Goal: Information Seeking & Learning: Learn about a topic

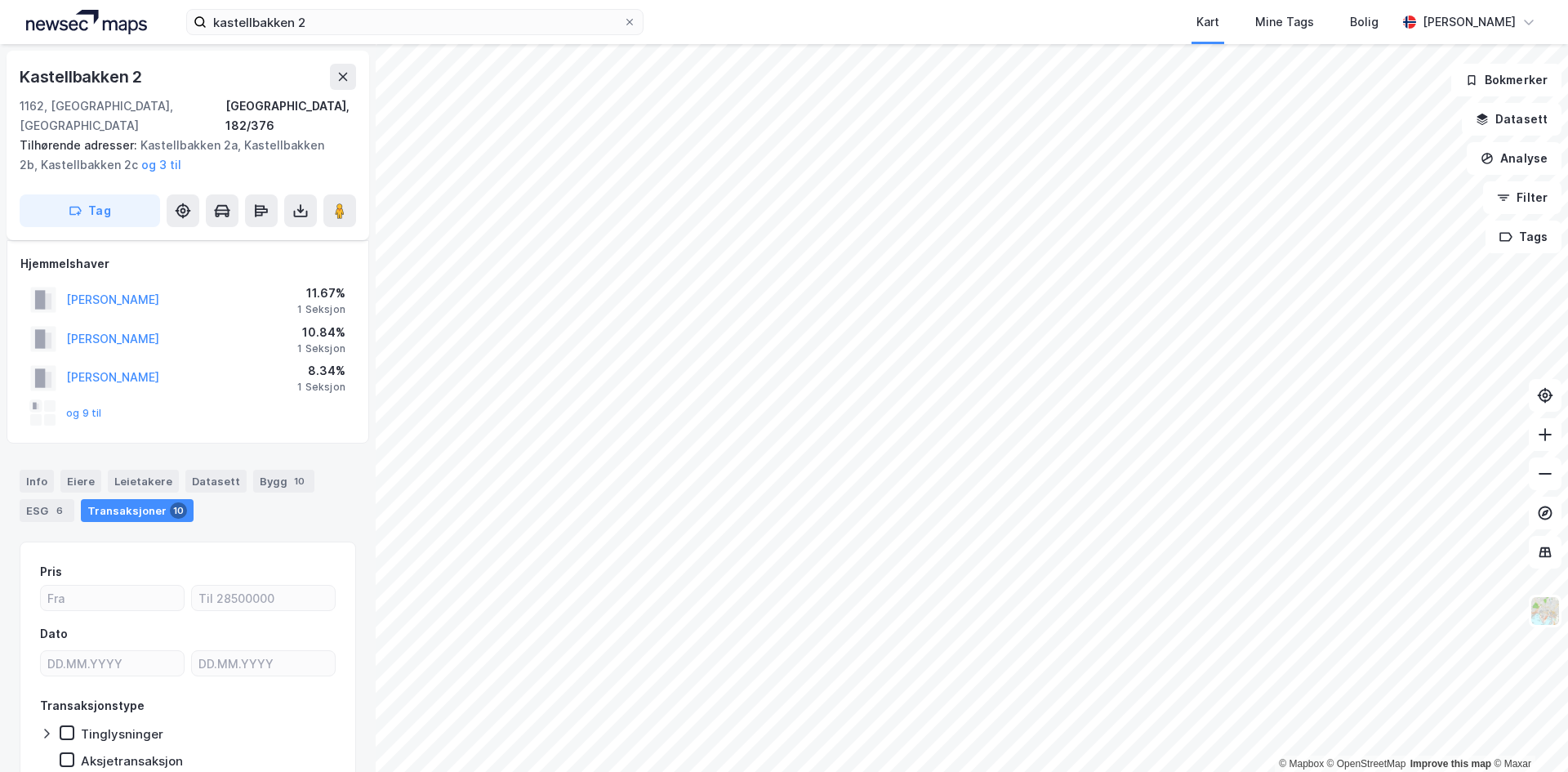
scroll to position [56, 0]
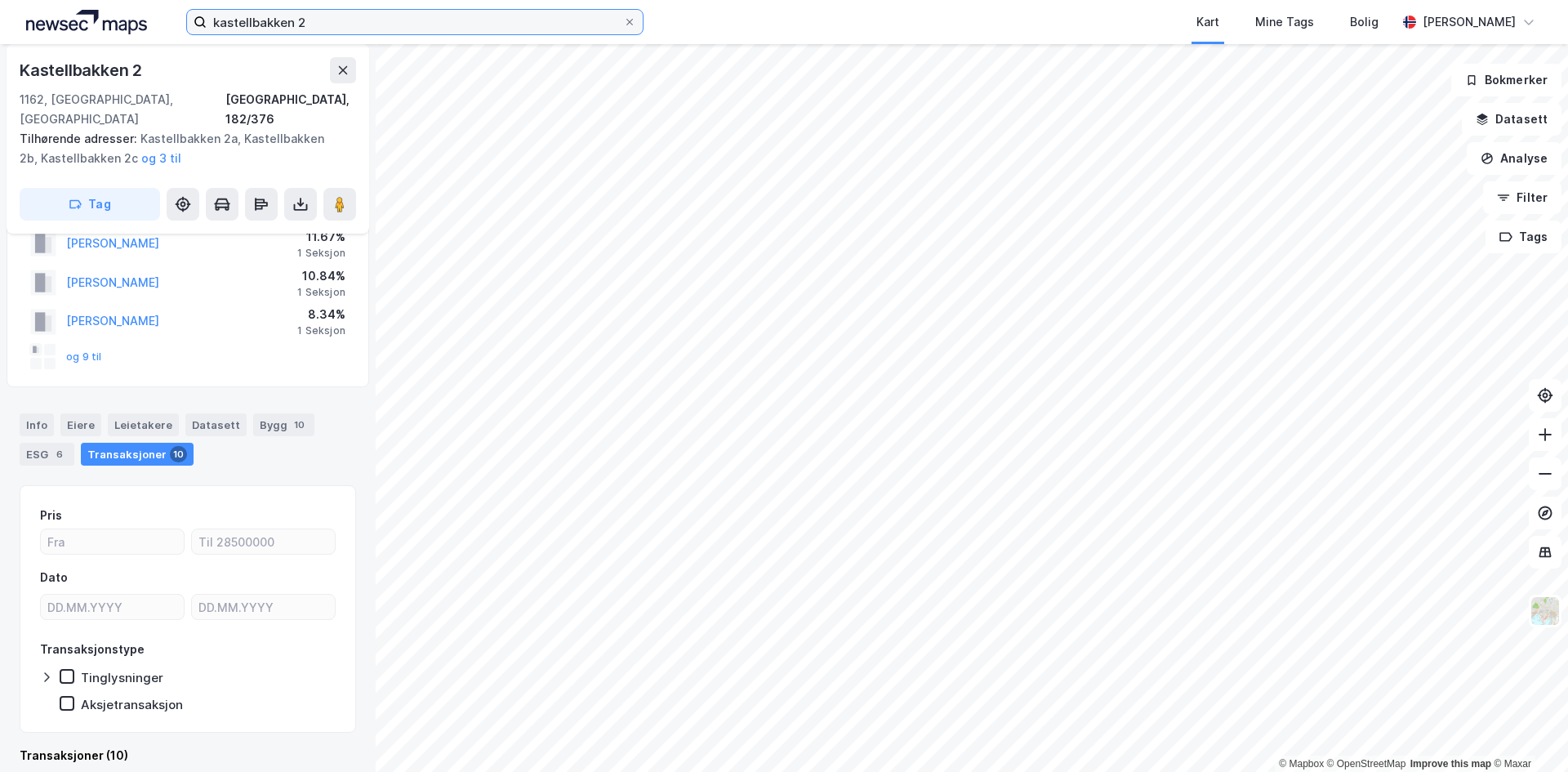
click at [305, 15] on input "kastellbakken 2" at bounding box center [415, 22] width 416 height 25
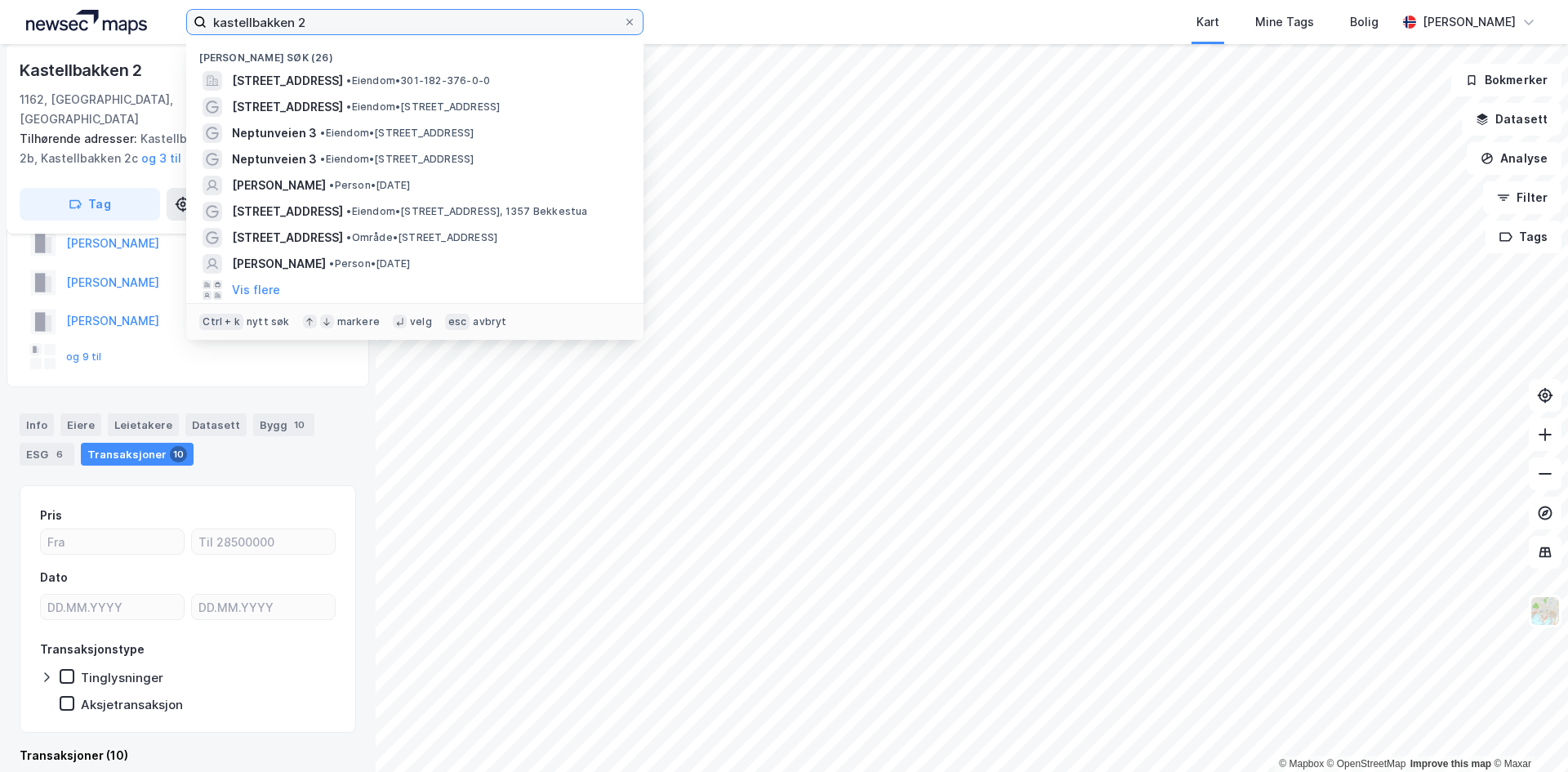
click at [305, 15] on input "kastellbakken 2" at bounding box center [415, 22] width 416 height 25
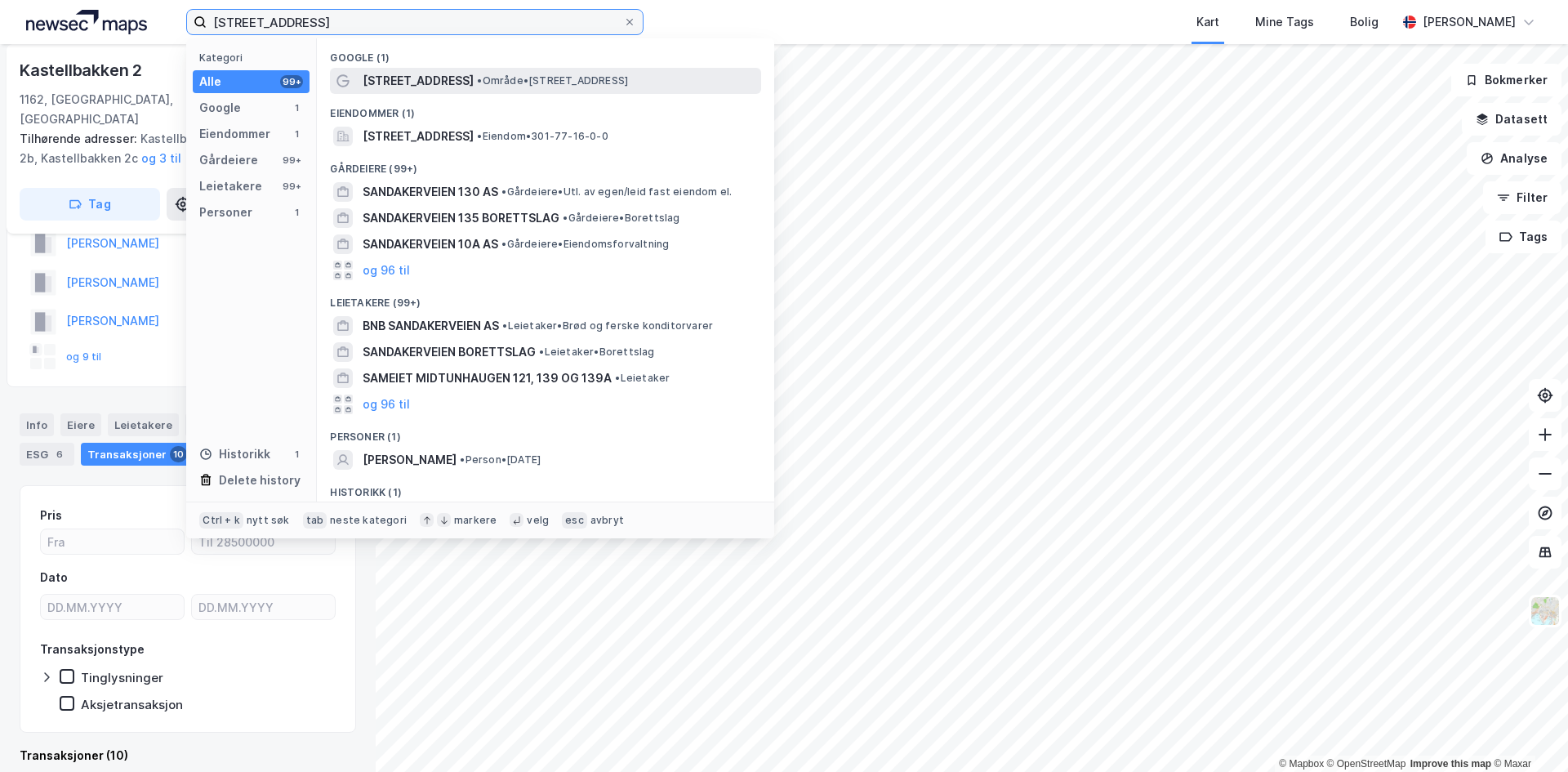
type input "[STREET_ADDRESS]"
click at [459, 77] on span "[STREET_ADDRESS]" at bounding box center [418, 81] width 111 height 20
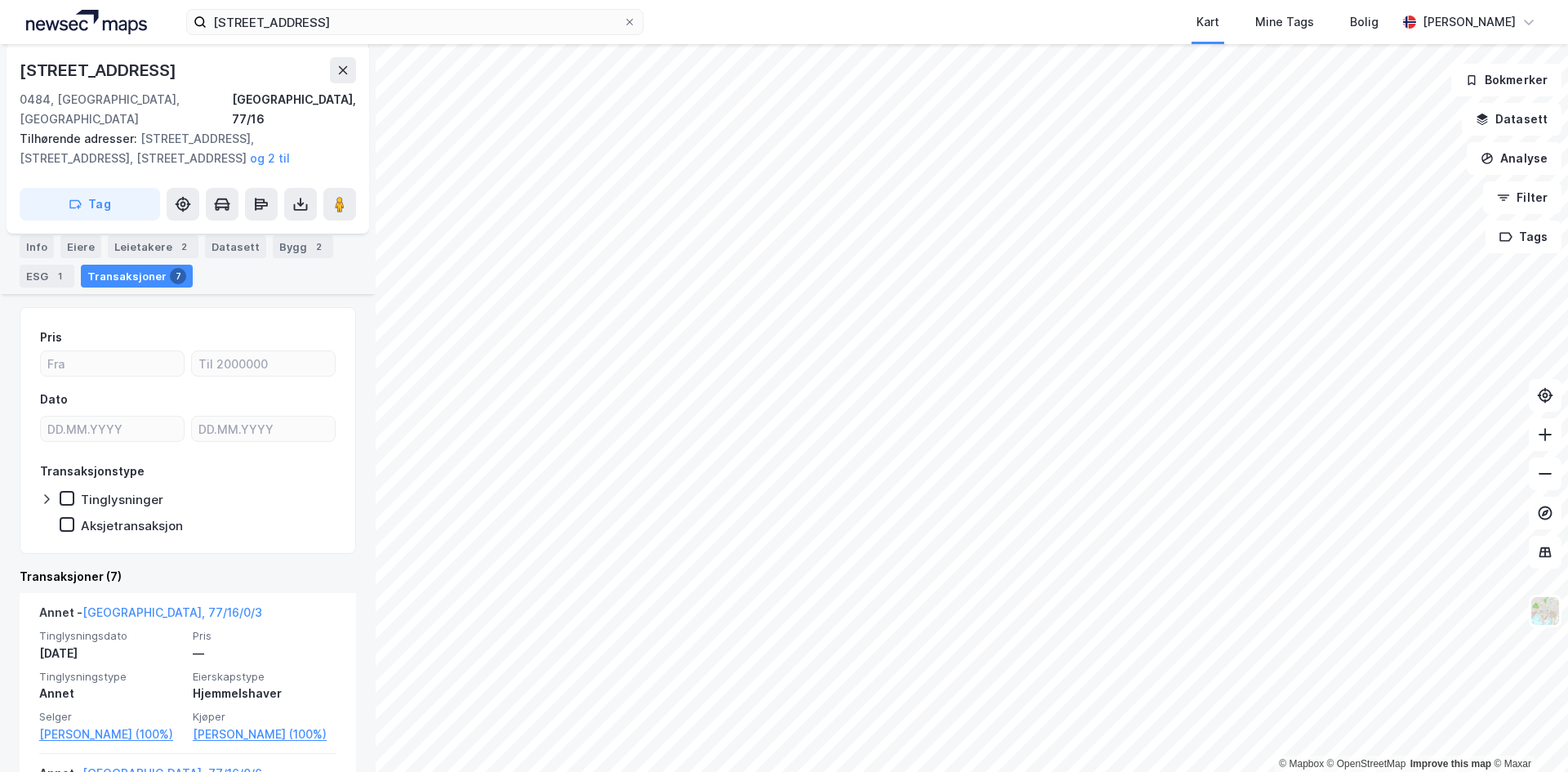
scroll to position [468, 0]
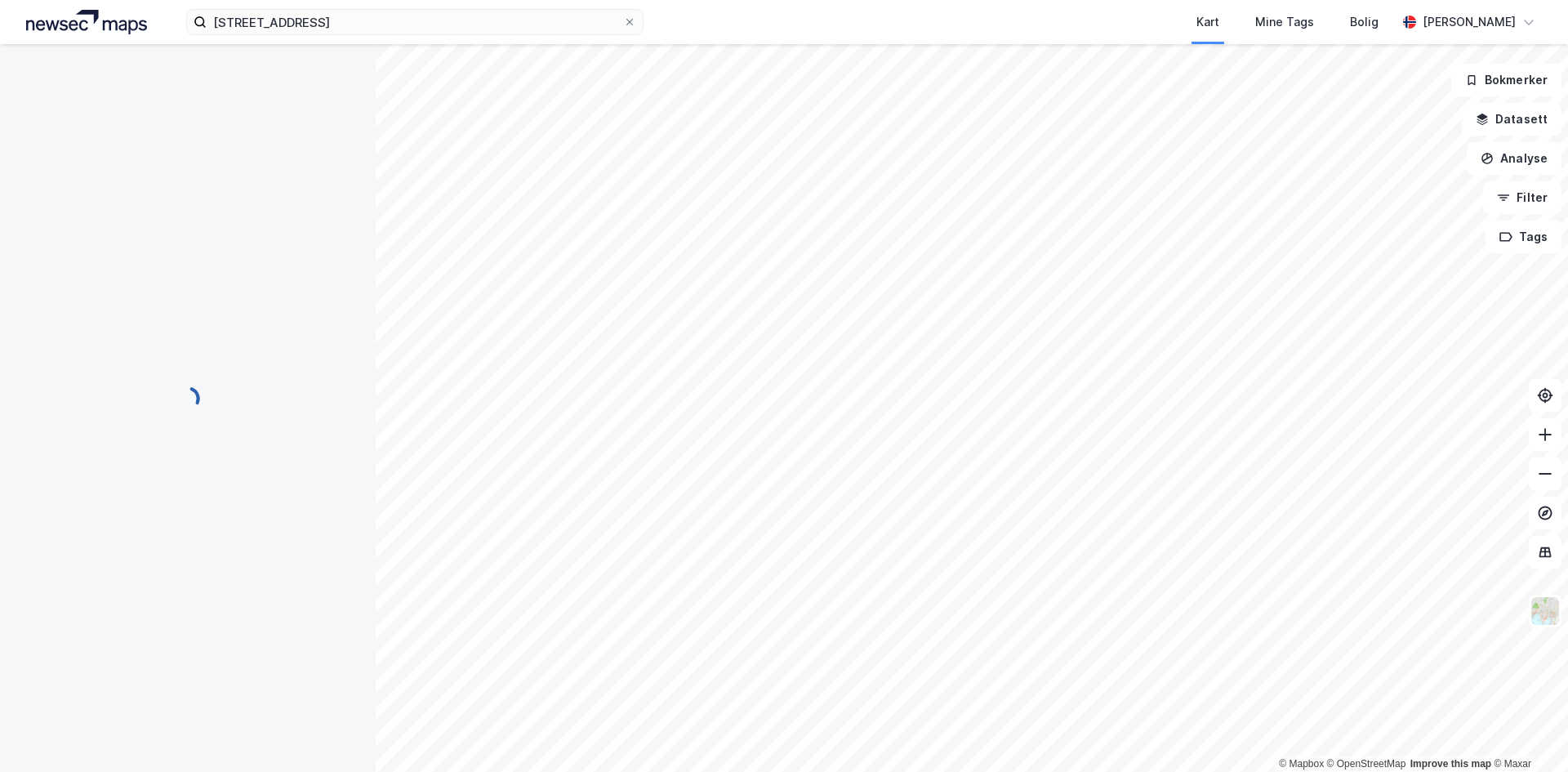
scroll to position [140, 0]
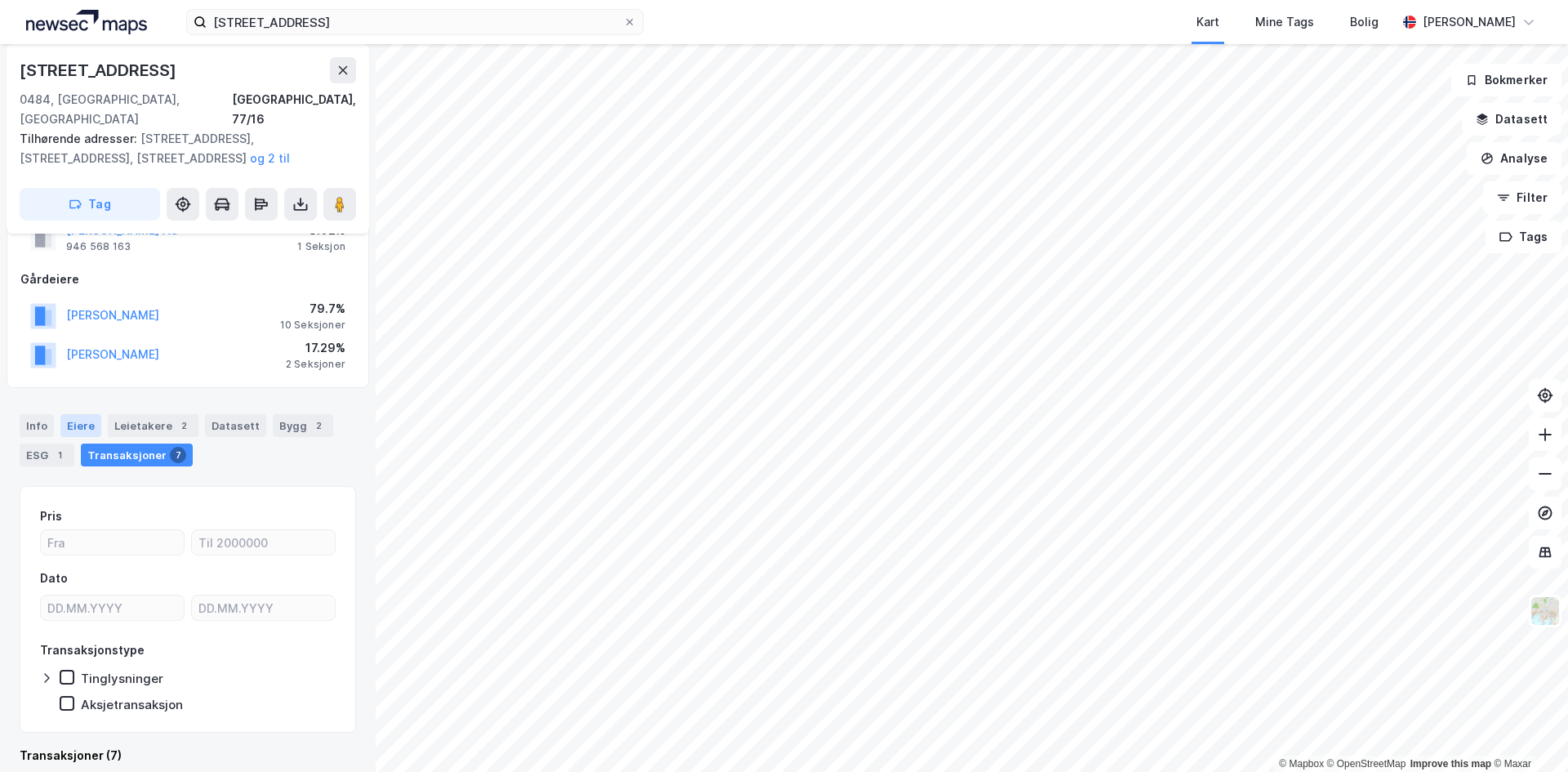
click at [84, 414] on div "Eiere" at bounding box center [81, 425] width 41 height 23
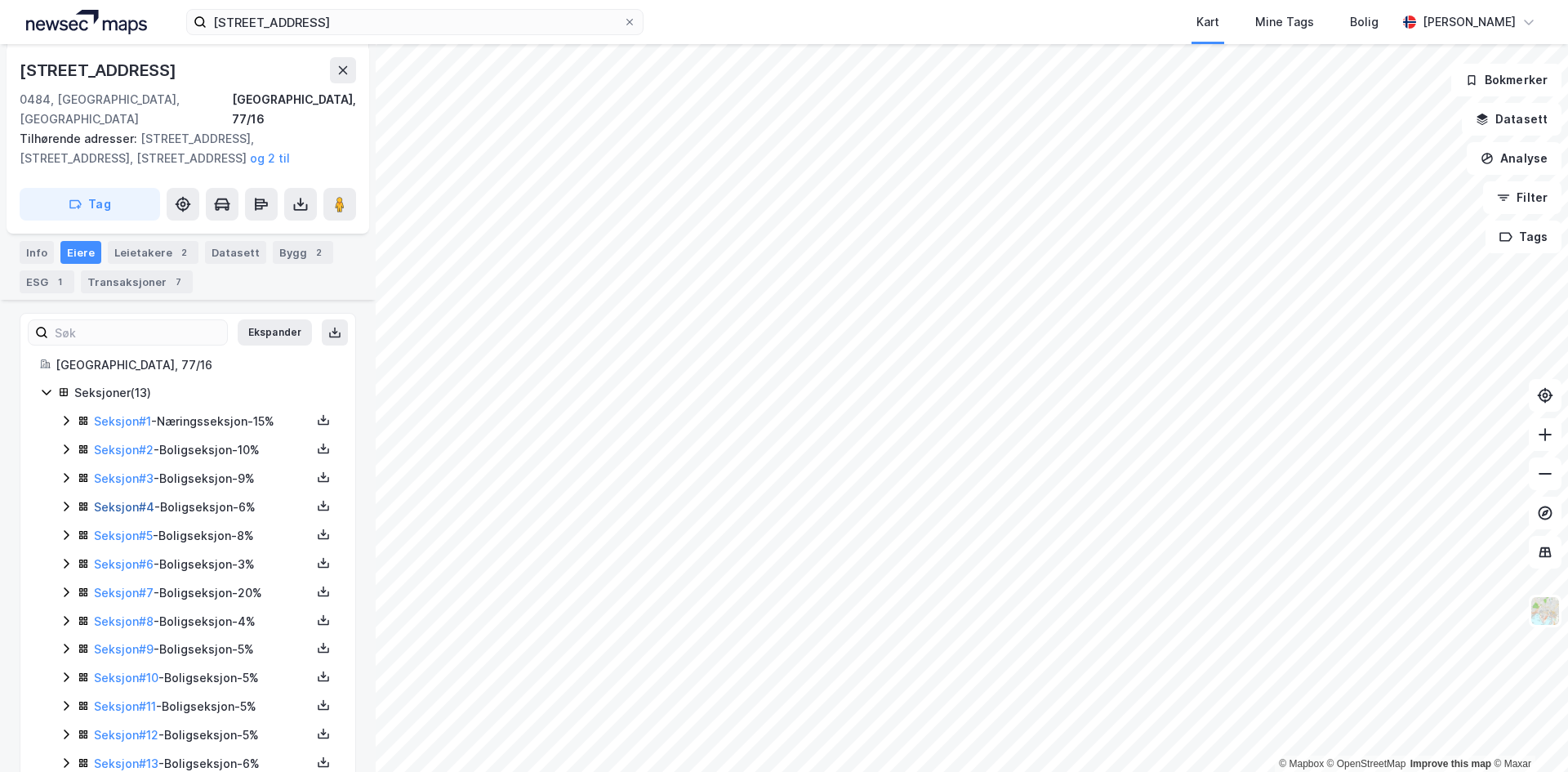
scroll to position [326, 0]
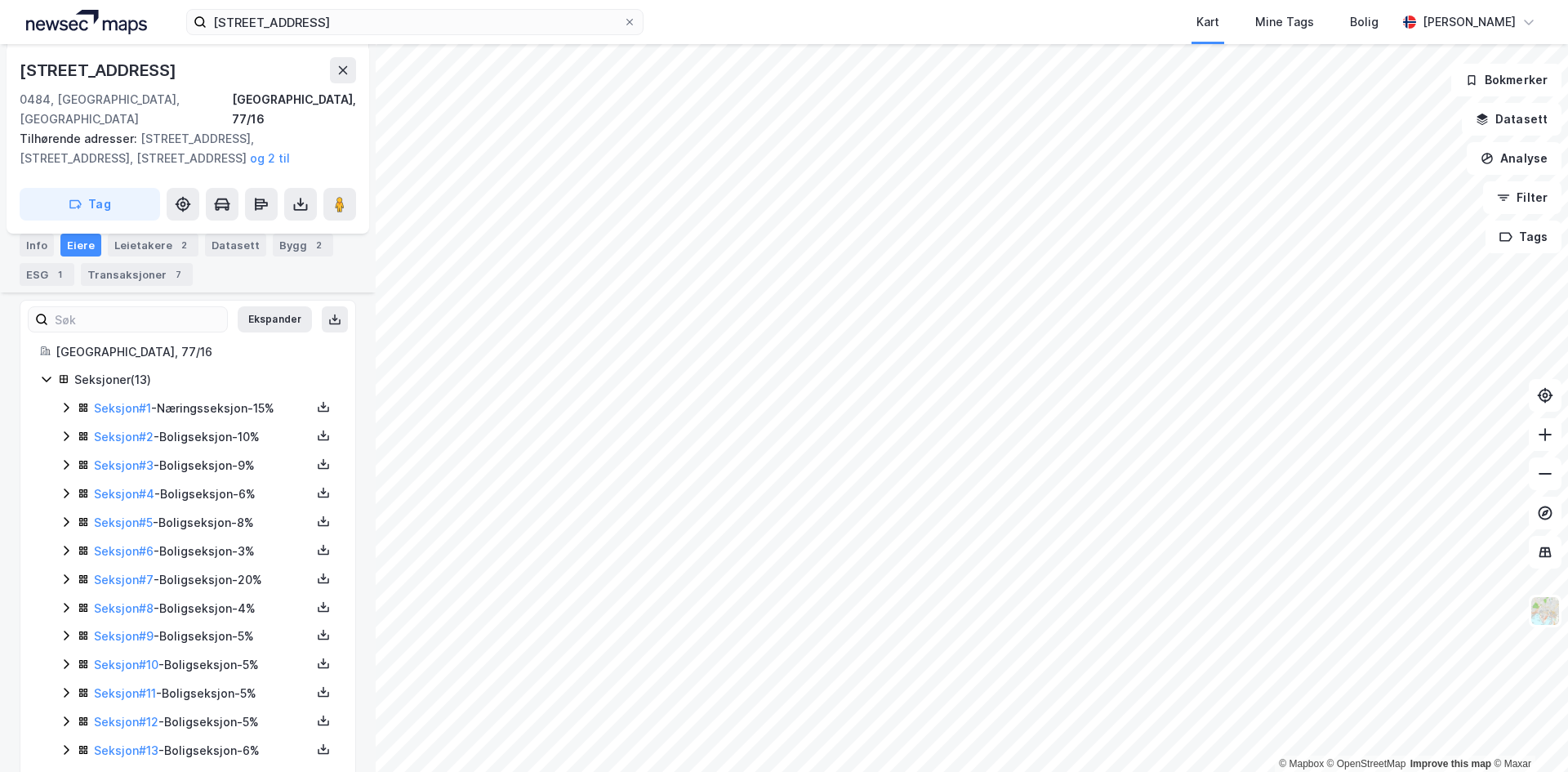
click at [66, 401] on icon at bounding box center [65, 407] width 13 height 13
click at [69, 431] on icon at bounding box center [66, 436] width 5 height 10
click at [67, 429] on icon at bounding box center [65, 435] width 13 height 13
click at [54, 529] on div "Seksjoner ( 13 ) Seksjon # 1 - Næringsseksjon - 15% Seksjon # 2 - Boligseksjon …" at bounding box center [188, 565] width 296 height 391
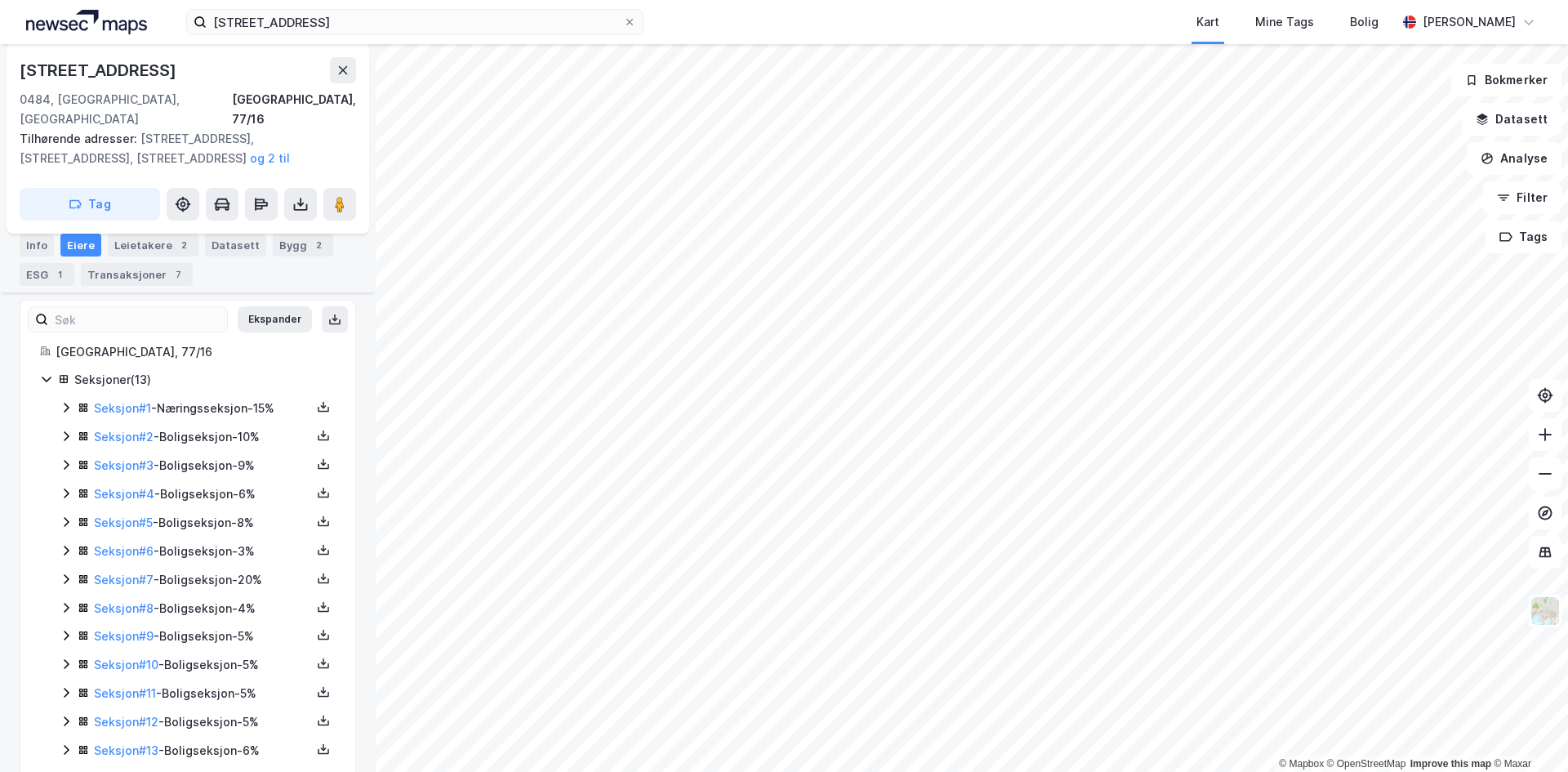
click at [73, 542] on div "Seksjon # 6 - Boligseksjon - 3%" at bounding box center [197, 552] width 276 height 20
click at [65, 656] on icon at bounding box center [65, 661] width 13 height 13
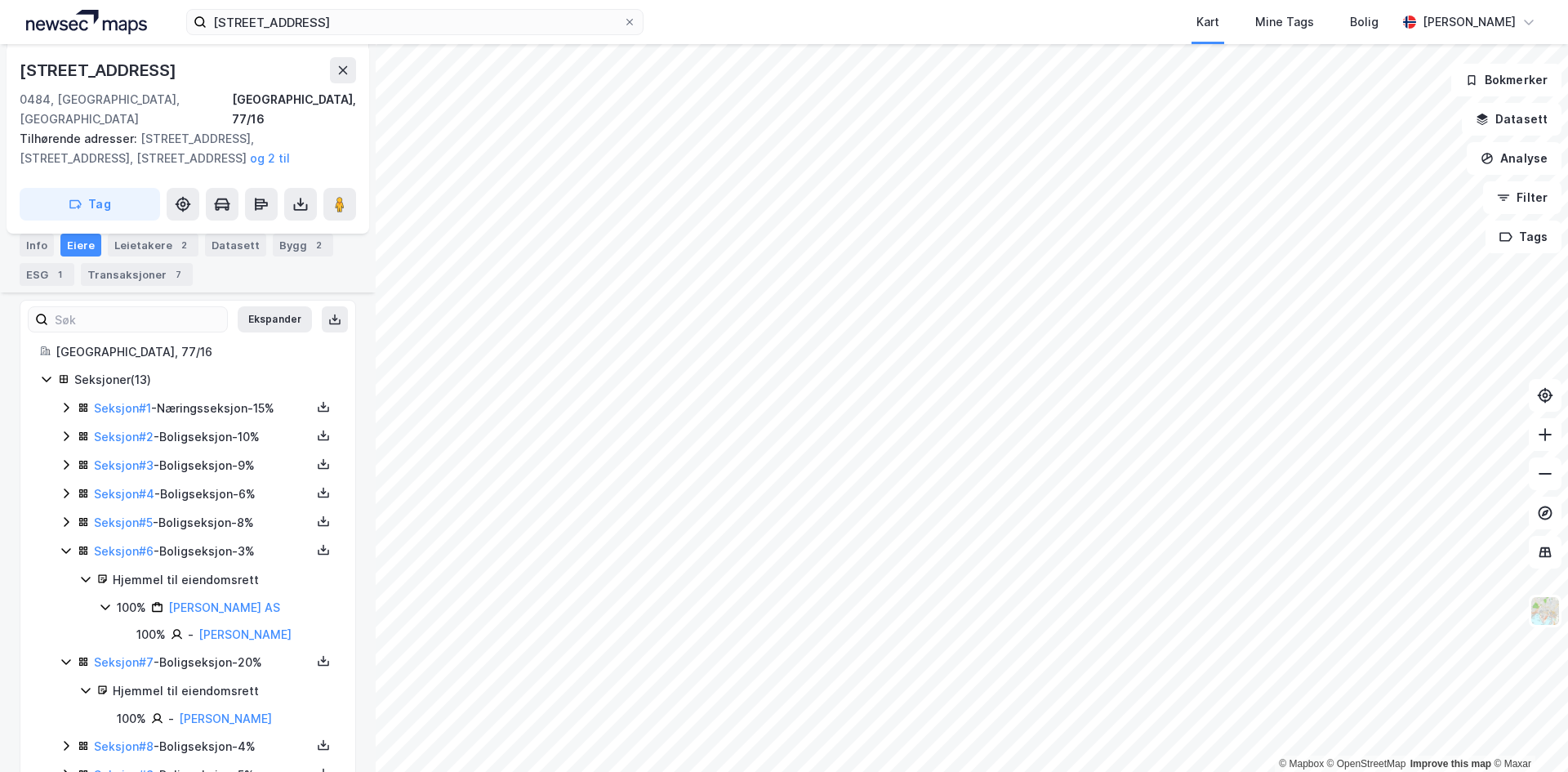
click at [65, 517] on icon at bounding box center [66, 522] width 5 height 10
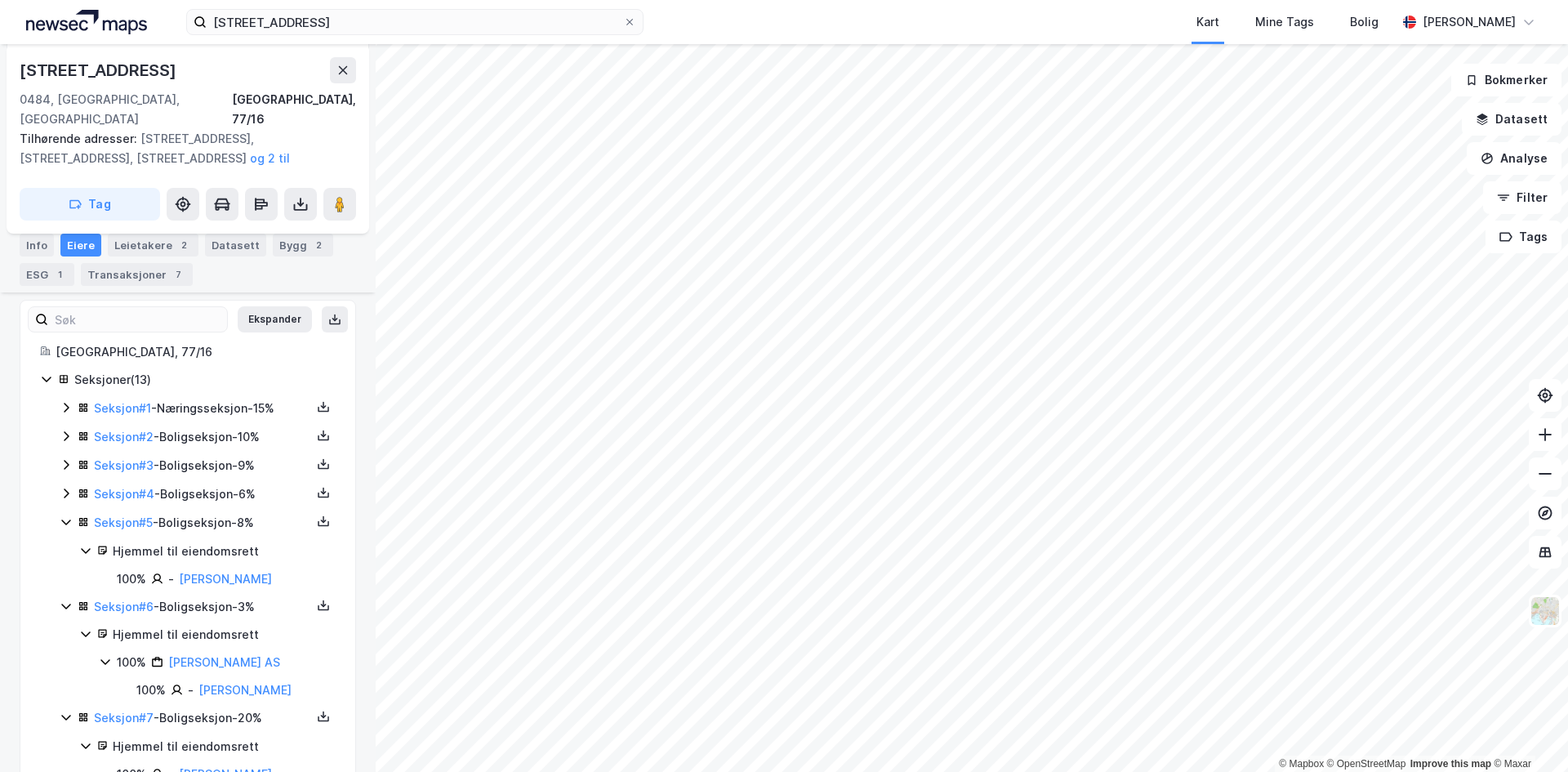
click at [64, 487] on icon at bounding box center [65, 493] width 13 height 13
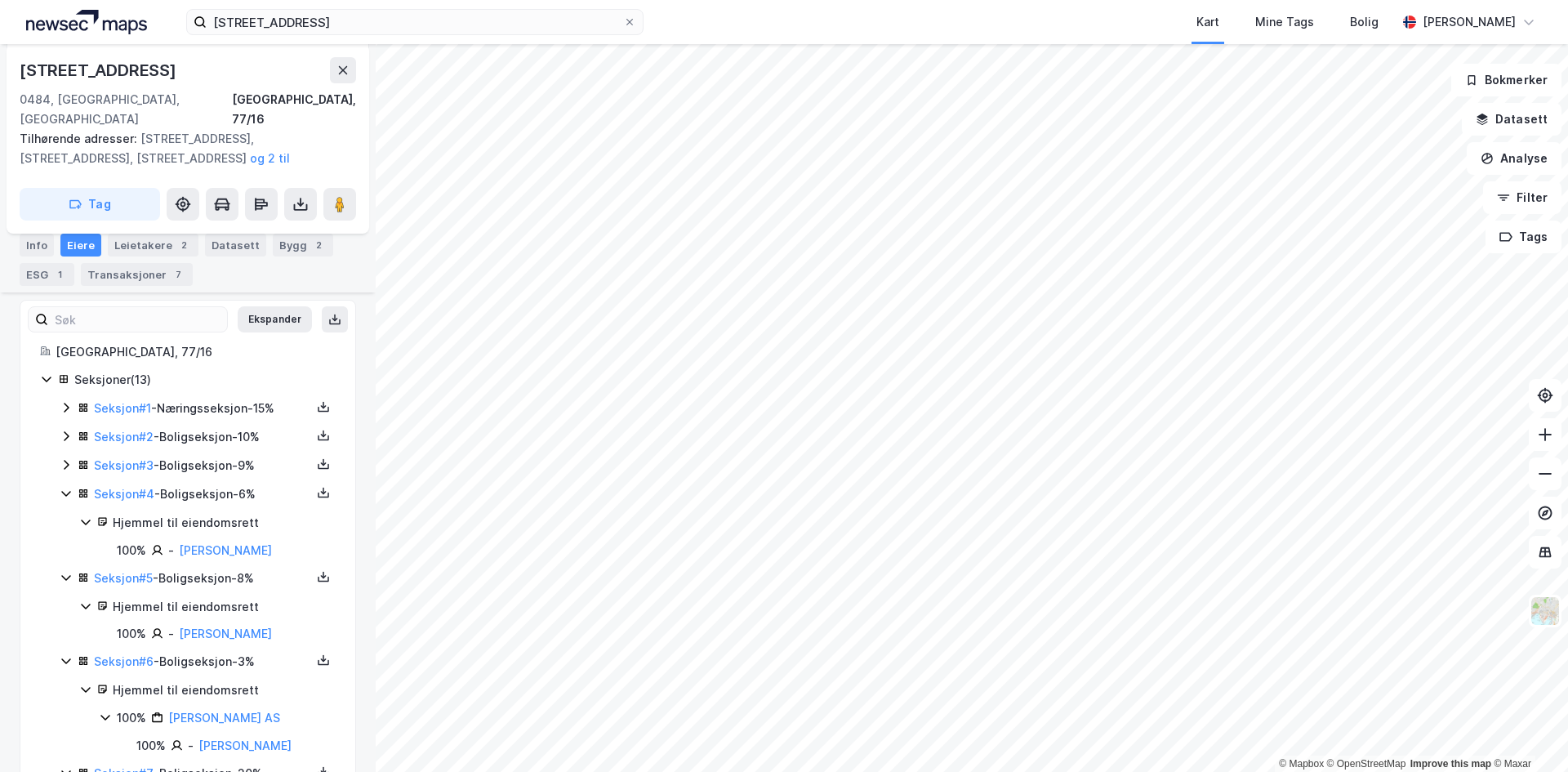
click at [64, 458] on icon at bounding box center [65, 464] width 13 height 13
